Goal: Task Accomplishment & Management: Manage account settings

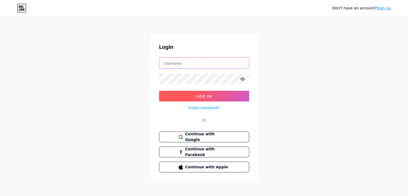
type input "[EMAIL_ADDRESS][DOMAIN_NAME]"
click at [192, 95] on button "Log In" at bounding box center [204, 96] width 90 height 11
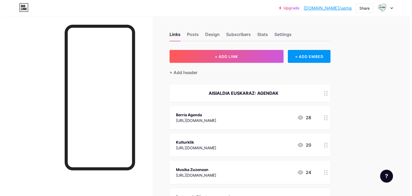
scroll to position [21, 0]
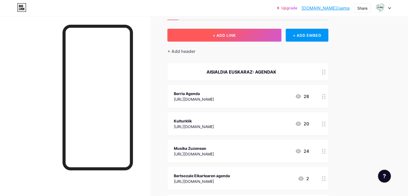
click at [236, 36] on span "+ ADD LINK" at bounding box center [224, 35] width 23 height 5
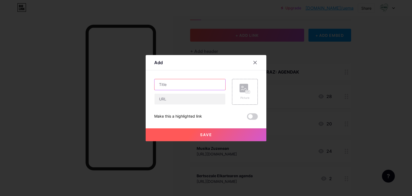
click at [192, 82] on input "text" at bounding box center [189, 84] width 71 height 11
type input "Munduenea Munduko Ipuinen Etxea - Labayru"
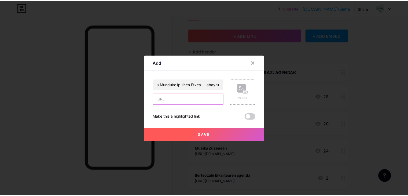
scroll to position [0, 0]
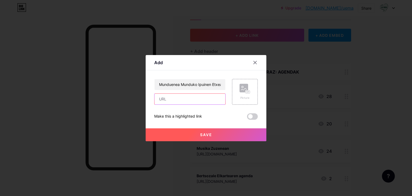
click at [193, 98] on input "text" at bounding box center [189, 99] width 71 height 11
paste input "https://munduenea.labayru.eus/"
type input "https://munduenea.labayru.eus/"
click at [205, 132] on span "Save" at bounding box center [206, 134] width 12 height 5
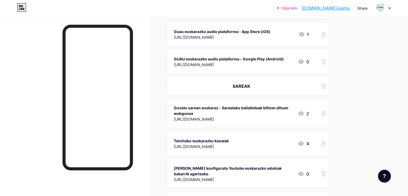
scroll to position [1236, 0]
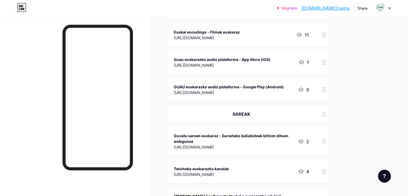
click at [385, 13] on div "Upgrade bio.link/uema bio.link/uema Share Switch accounts Udalerri Euskaldunen …" at bounding box center [204, 8] width 408 height 16
click at [388, 7] on div at bounding box center [383, 8] width 16 height 10
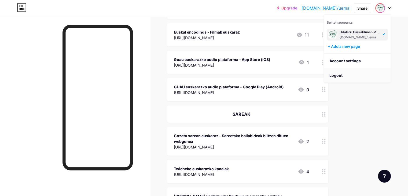
click at [355, 72] on li "Logout" at bounding box center [357, 75] width 67 height 14
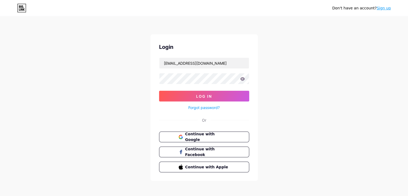
click at [220, 68] on div "jfurundarena@uema.eus" at bounding box center [204, 62] width 90 height 11
drag, startPoint x: 216, startPoint y: 62, endPoint x: 71, endPoint y: 70, distance: 144.8
click at [71, 70] on div "Don't have an account? Sign up Login jfurundarena@uema.eus Log In Forgot passwo…" at bounding box center [204, 99] width 408 height 198
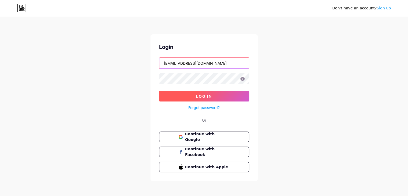
type input "junefurun@gmail.com"
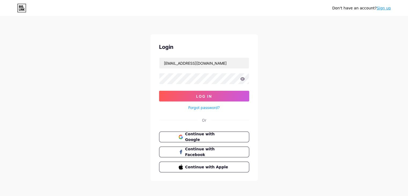
click at [204, 90] on form "junefurun@gmail.com Log In Forgot password?" at bounding box center [204, 83] width 90 height 53
click at [204, 92] on button "Log In" at bounding box center [204, 96] width 90 height 11
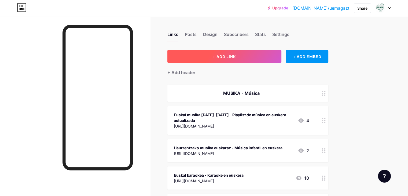
click at [277, 54] on button "+ ADD LINK" at bounding box center [224, 56] width 114 height 13
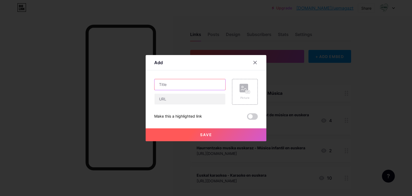
click at [174, 80] on input "text" at bounding box center [189, 84] width 71 height 11
type input "Munduenea Munduko ipuinen etxea - Munduenea, casa de cuentos del mundo"
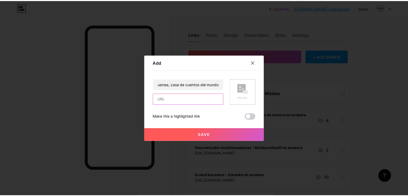
scroll to position [0, 0]
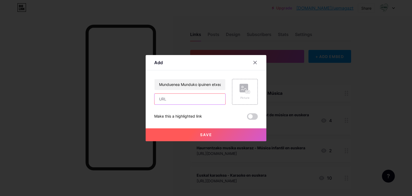
click at [182, 102] on input "text" at bounding box center [189, 99] width 71 height 11
paste input "https://munduenea.labayru.eus/"
type input "https://munduenea.labayru.eus/"
click at [222, 138] on button "Save" at bounding box center [206, 134] width 121 height 13
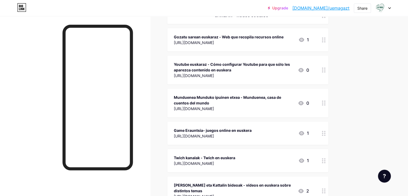
scroll to position [574, 0]
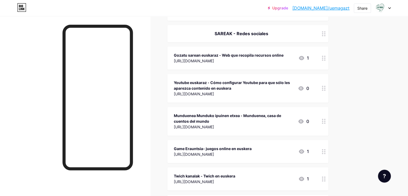
click at [328, 74] on div "Youtube euskaraz - Cómo configurar Youtube para que sólo les aparezca contenido…" at bounding box center [247, 88] width 161 height 29
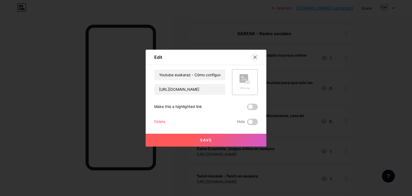
click at [257, 56] on div at bounding box center [255, 57] width 10 height 10
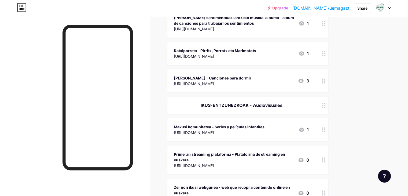
scroll to position [218, 0]
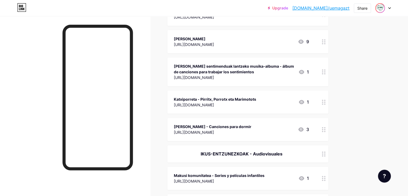
click at [384, 6] on div at bounding box center [380, 8] width 10 height 10
click at [349, 76] on li "Logout" at bounding box center [357, 75] width 67 height 14
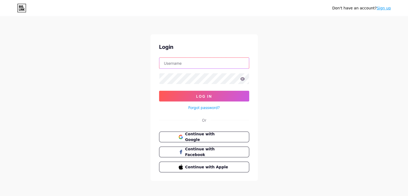
type input "junefurun@gmail.com"
click at [234, 138] on button "Continue with Google" at bounding box center [203, 136] width 91 height 11
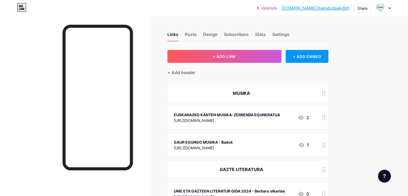
scroll to position [8, 0]
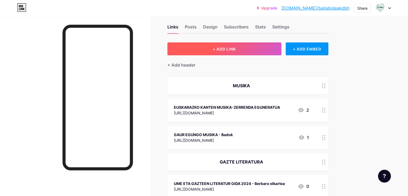
click at [236, 51] on span "+ ADD LINK" at bounding box center [224, 49] width 23 height 5
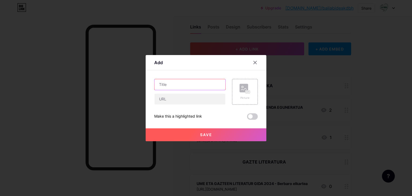
click at [182, 82] on input "text" at bounding box center [189, 84] width 71 height 11
type input "W"
type input "EUSKARAZKO WIKIMAPA"
click at [185, 97] on input "text" at bounding box center [189, 99] width 71 height 11
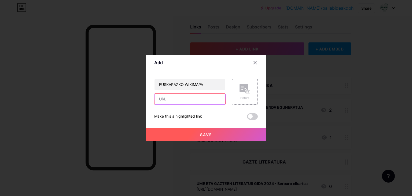
paste input "[URL][DOMAIN_NAME]"
type input "[URL][DOMAIN_NAME]"
click at [211, 130] on button "Save" at bounding box center [206, 134] width 121 height 13
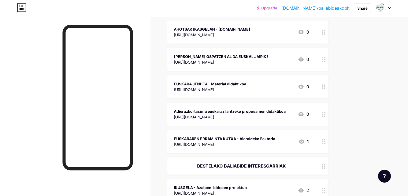
scroll to position [502, 0]
